Goal: Task Accomplishment & Management: Use online tool/utility

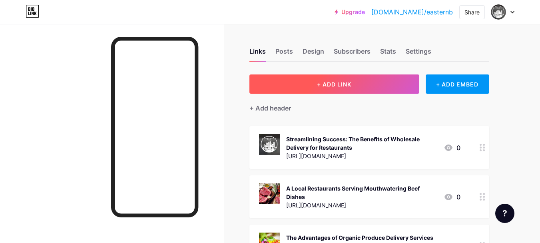
click at [308, 78] on button "+ ADD LINK" at bounding box center [335, 83] width 170 height 19
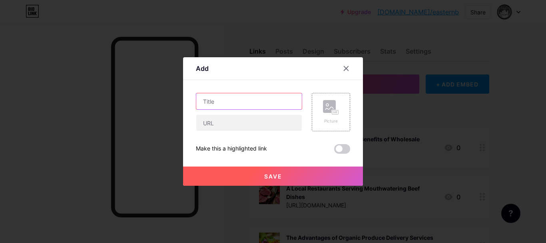
click at [225, 101] on input "text" at bounding box center [249, 101] width 106 height 16
paste input "How Custom Made Food Containers in [GEOGRAPHIC_DATA] Improve Delivery Service"
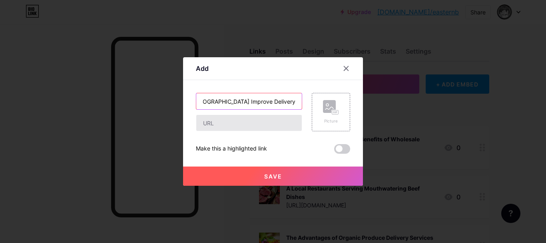
type input "How Custom Made Food Containers in [GEOGRAPHIC_DATA] Improve Delivery Service"
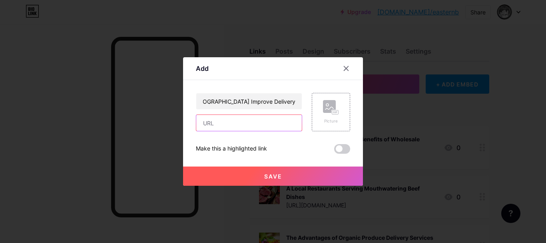
scroll to position [0, 0]
drag, startPoint x: 230, startPoint y: 125, endPoint x: 230, endPoint y: 121, distance: 4.0
click at [230, 125] on input "text" at bounding box center [249, 123] width 106 height 16
paste input "[URL][DOMAIN_NAME]"
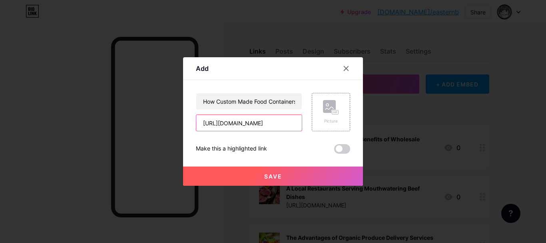
type input "[URL][DOMAIN_NAME]"
click at [230, 180] on button "Save" at bounding box center [273, 175] width 180 height 19
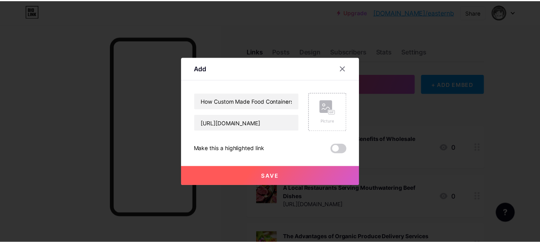
scroll to position [0, 0]
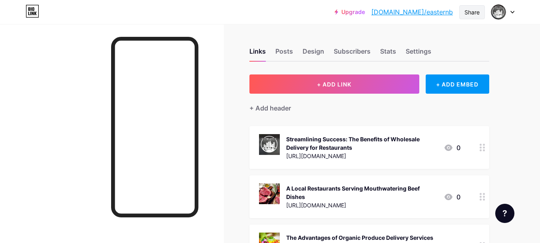
click at [470, 11] on div "Share" at bounding box center [472, 12] width 15 height 8
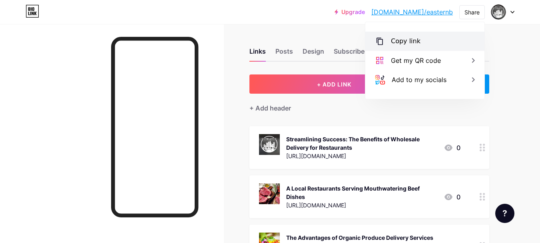
click at [400, 41] on div "Copy link" at bounding box center [406, 41] width 30 height 10
